Goal: Information Seeking & Learning: Learn about a topic

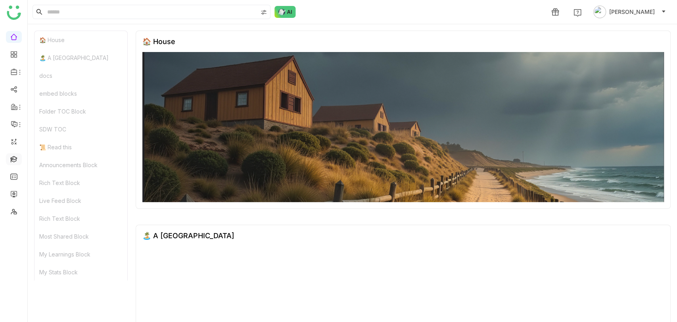
click at [17, 160] on link at bounding box center [13, 158] width 7 height 7
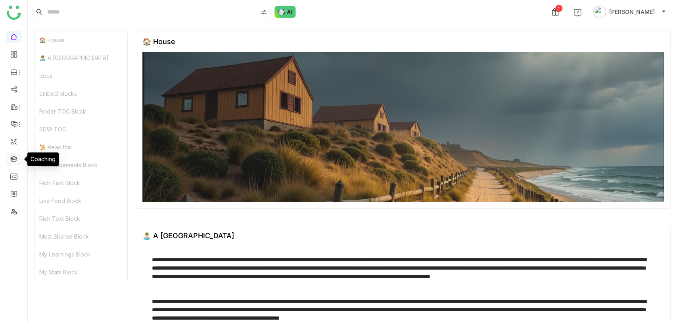
click at [15, 160] on link at bounding box center [13, 158] width 7 height 7
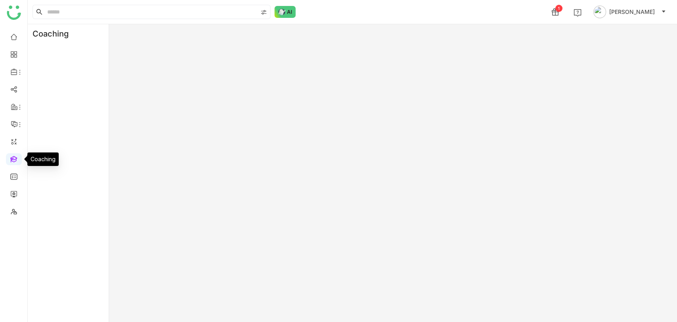
click at [11, 160] on link at bounding box center [13, 158] width 7 height 7
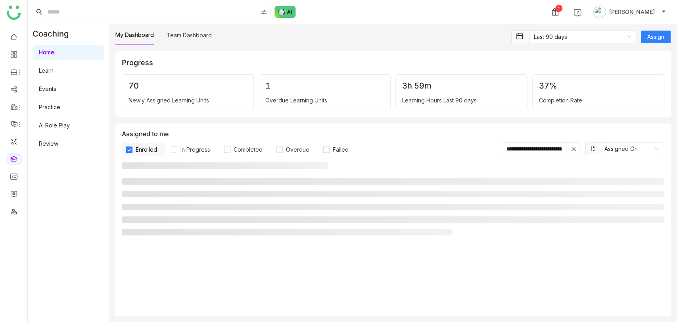
click at [54, 71] on link "Learn" at bounding box center [46, 70] width 15 height 7
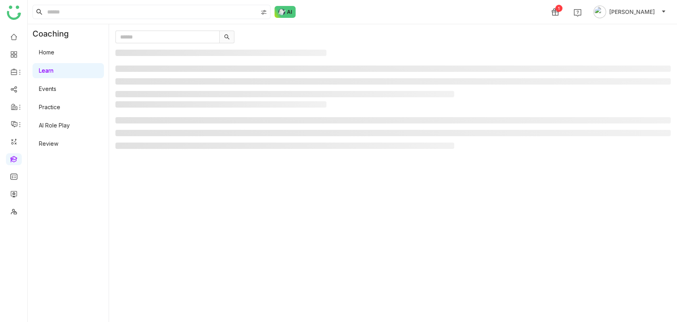
click at [54, 71] on link "Learn" at bounding box center [46, 70] width 15 height 7
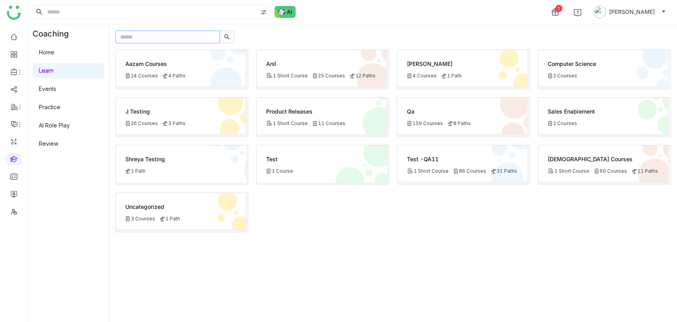
click at [150, 41] on input "text" at bounding box center [167, 37] width 104 height 13
paste input "**********"
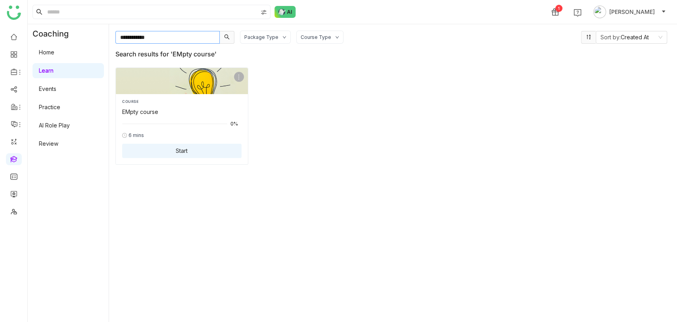
type input "**********"
click at [184, 146] on span "Start" at bounding box center [182, 150] width 12 height 8
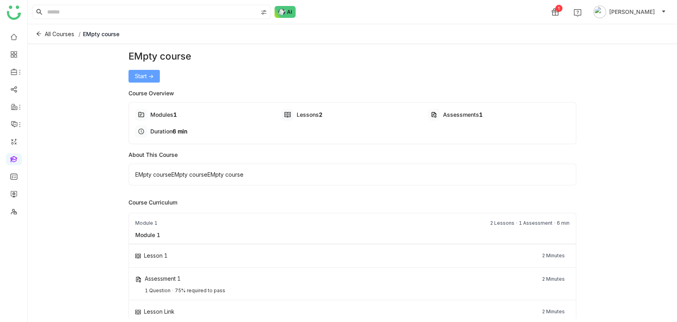
click at [141, 73] on span "Start ->" at bounding box center [144, 76] width 19 height 9
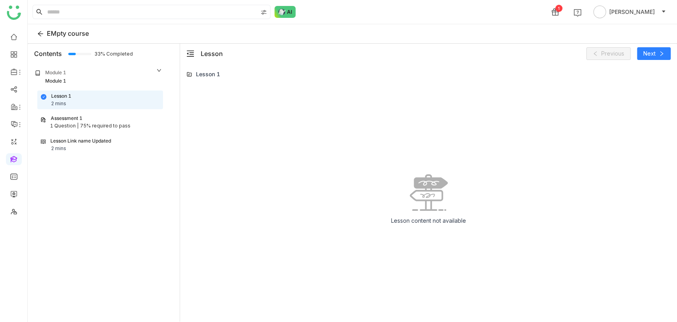
click at [98, 146] on div "Lesson Link name Updated 2 mins" at bounding box center [100, 144] width 119 height 15
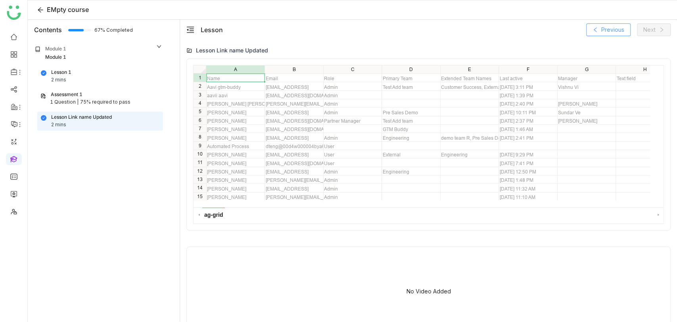
click at [622, 31] on span "Previous" at bounding box center [613, 29] width 23 height 9
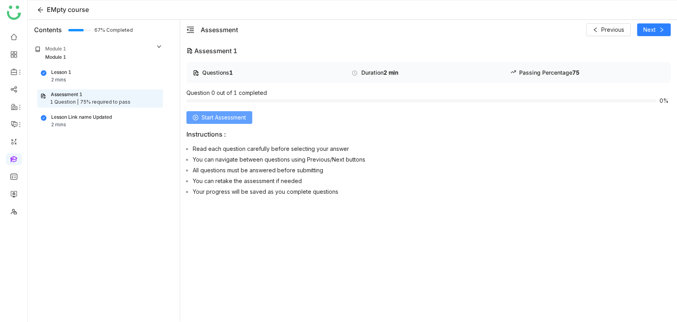
click at [220, 119] on span "Start Assessment" at bounding box center [224, 117] width 44 height 9
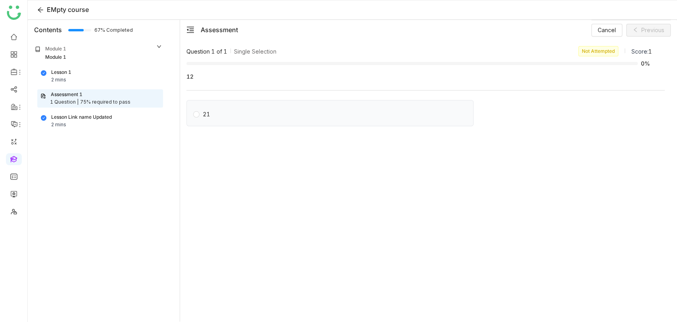
click at [242, 117] on label "21" at bounding box center [331, 113] width 277 height 11
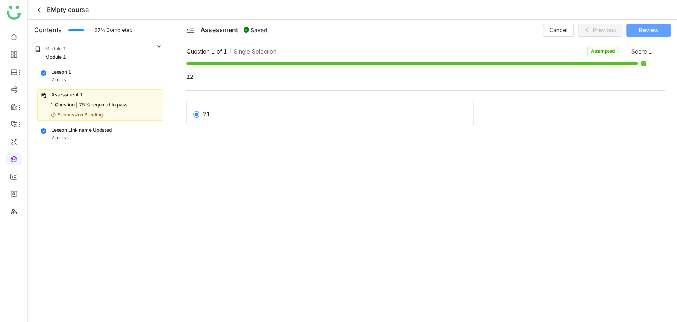
click at [648, 33] on span "Review" at bounding box center [648, 30] width 19 height 9
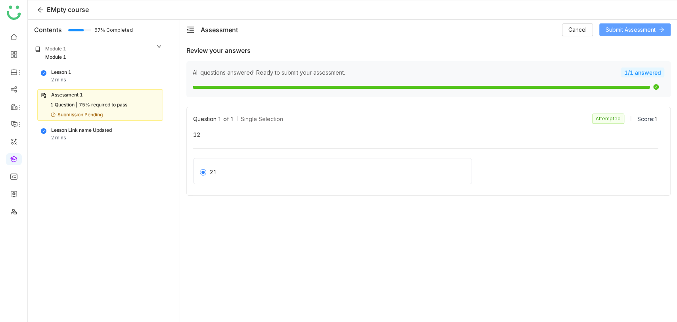
click at [638, 29] on span "Submit Assessment" at bounding box center [631, 29] width 50 height 9
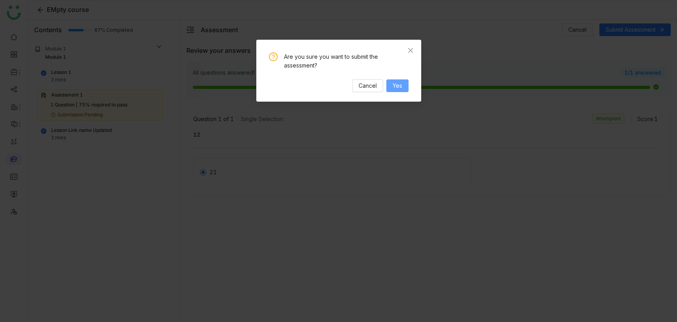
click at [407, 87] on button "Yes" at bounding box center [397, 85] width 22 height 13
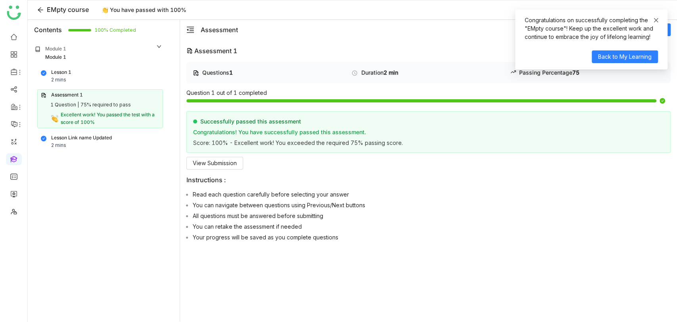
click at [658, 20] on icon at bounding box center [657, 20] width 6 height 6
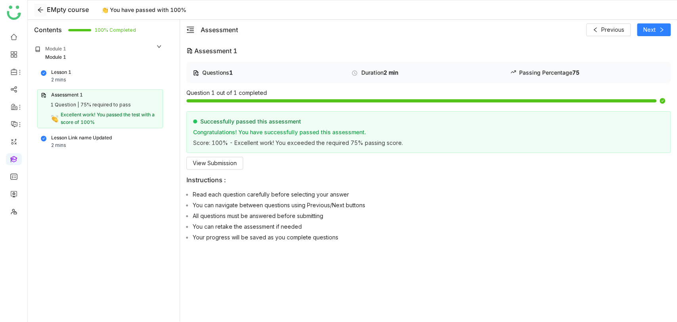
click at [40, 8] on icon at bounding box center [40, 10] width 6 height 6
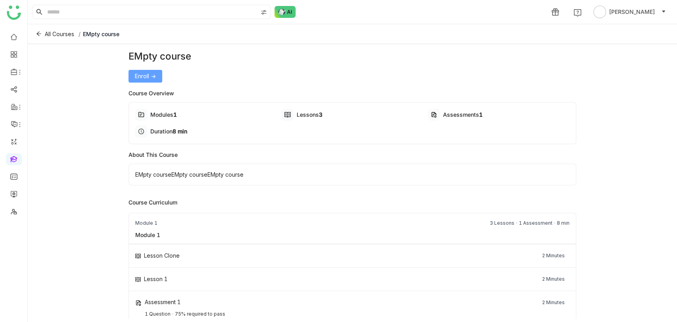
click at [140, 75] on span "Enroll ->" at bounding box center [145, 76] width 21 height 9
